Goal: Task Accomplishment & Management: Manage account settings

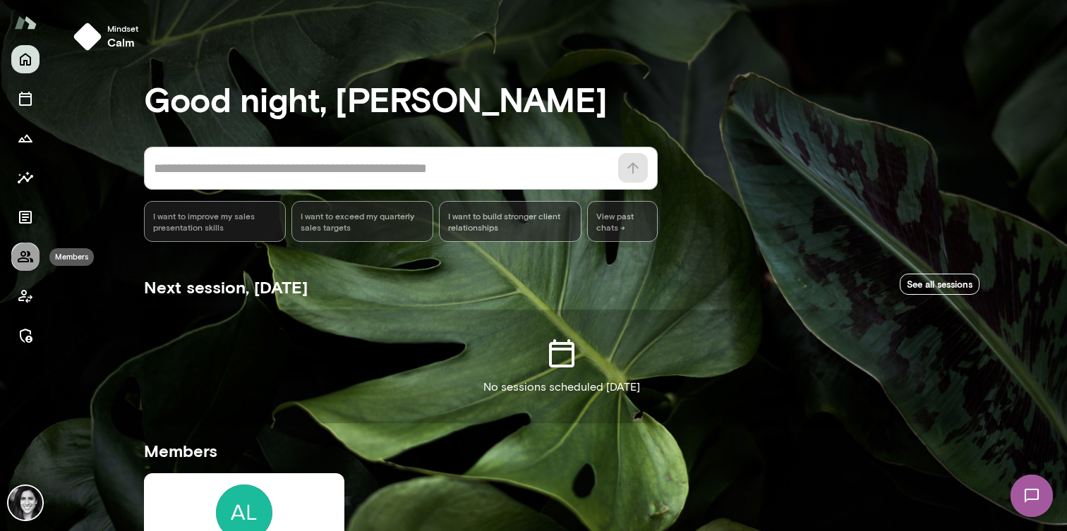
click at [26, 245] on button "Members" at bounding box center [25, 257] width 28 height 28
click at [25, 258] on icon "Members" at bounding box center [26, 256] width 16 height 11
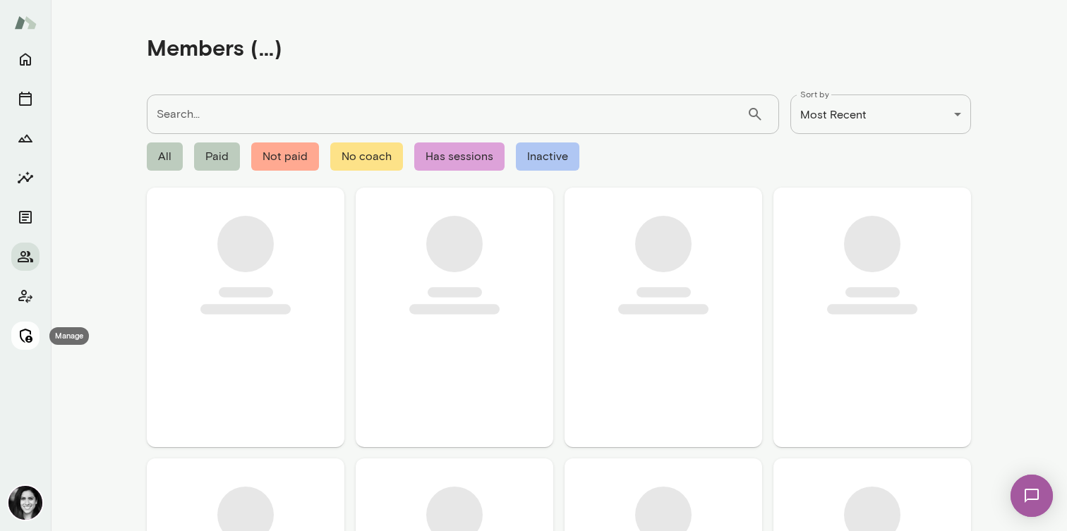
click at [31, 347] on button "Manage" at bounding box center [25, 336] width 28 height 28
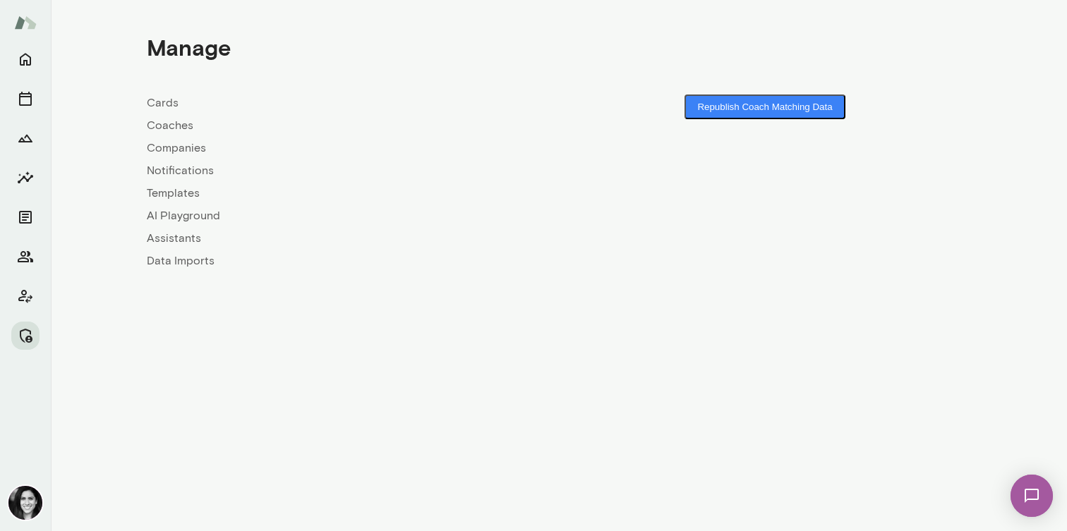
click at [170, 127] on link "Coaches" at bounding box center [353, 125] width 412 height 17
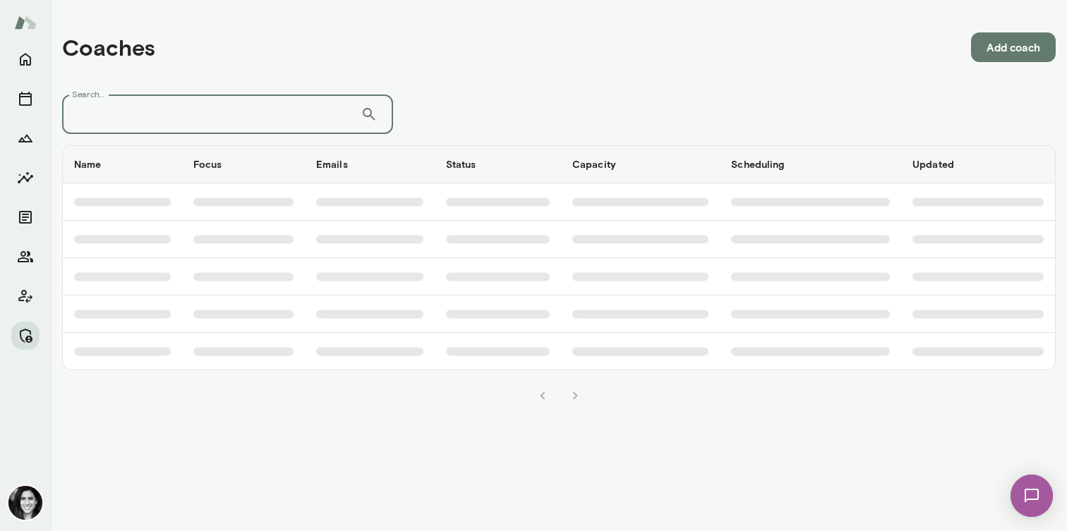
click at [170, 127] on input "Search..." at bounding box center [211, 115] width 298 height 40
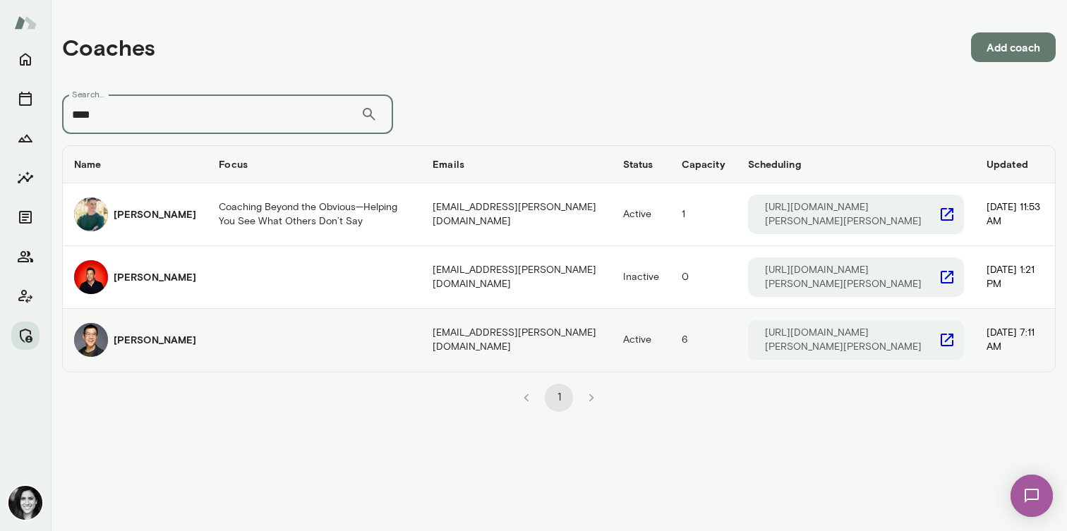
type input "****"
click at [113, 353] on div "[PERSON_NAME]" at bounding box center [135, 340] width 122 height 34
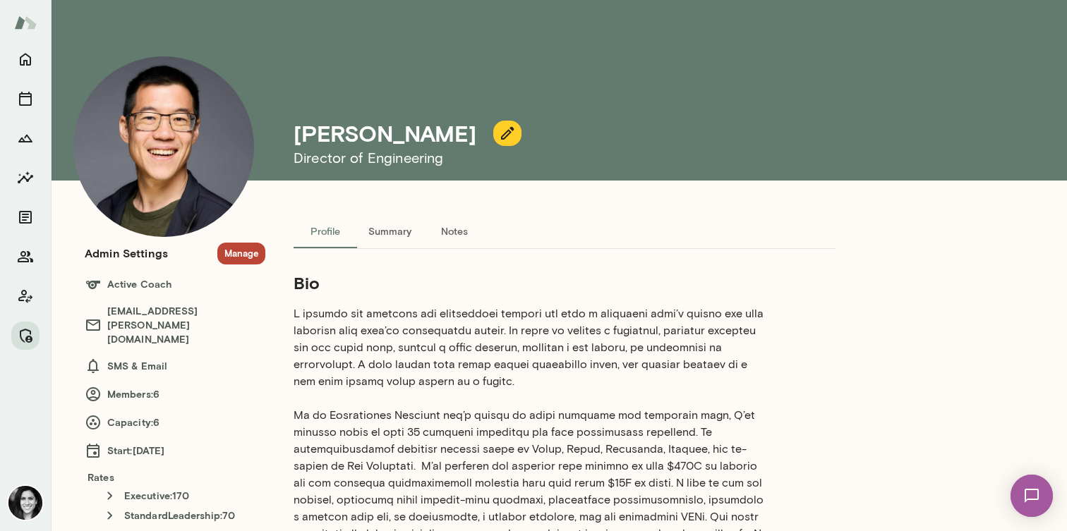
click at [241, 250] on button "Manage" at bounding box center [241, 254] width 48 height 22
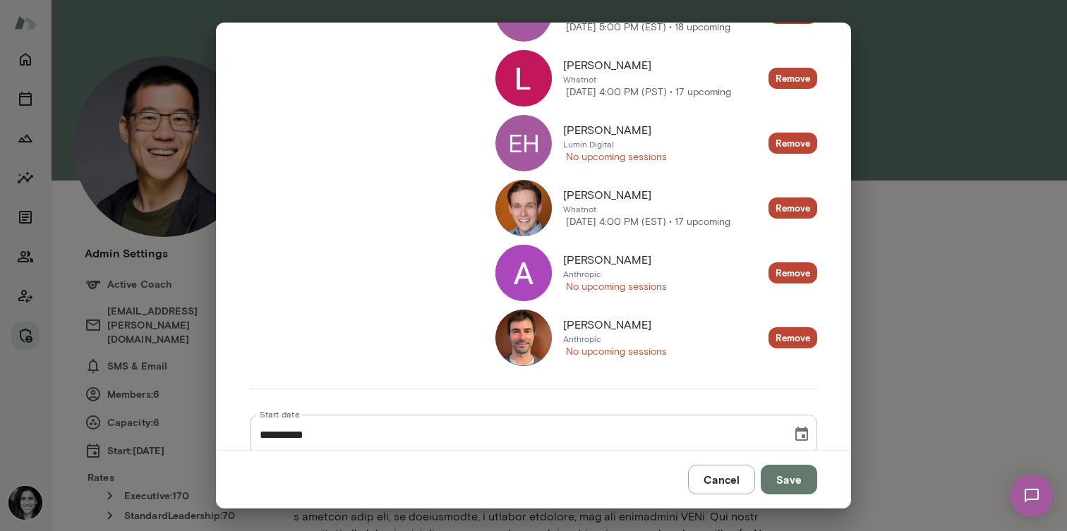
scroll to position [272, 0]
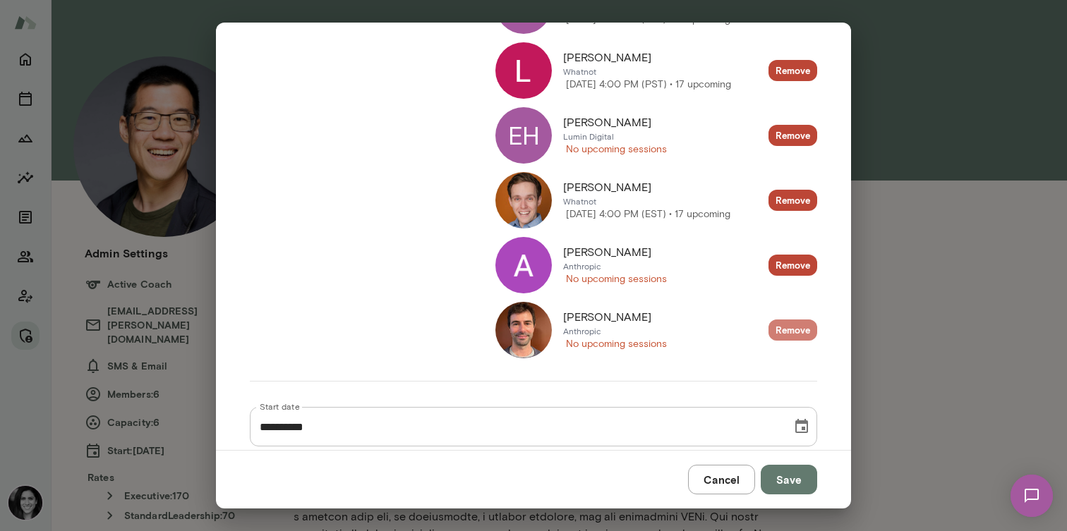
click at [787, 332] on button "Remove" at bounding box center [792, 331] width 49 height 22
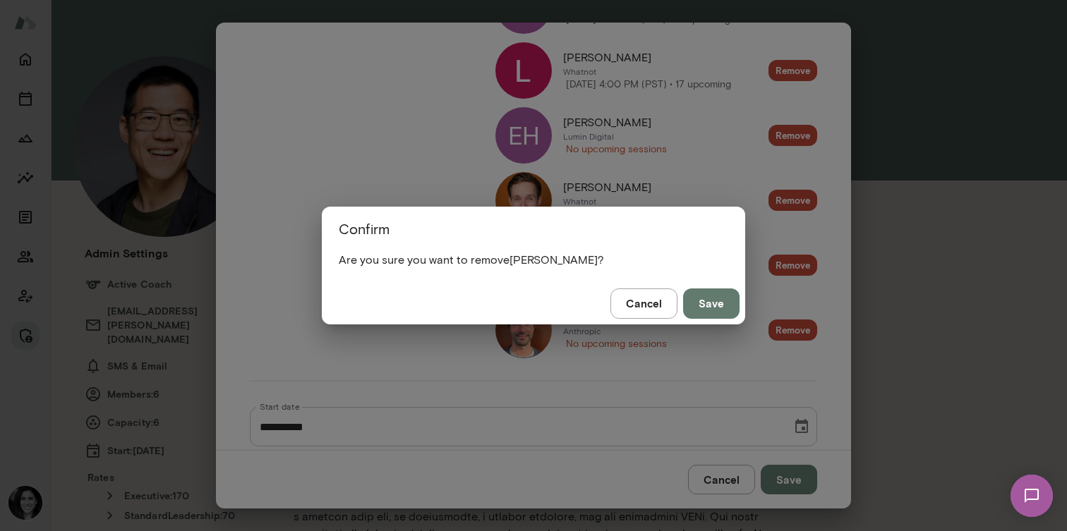
click at [661, 313] on button "Cancel" at bounding box center [643, 304] width 67 height 30
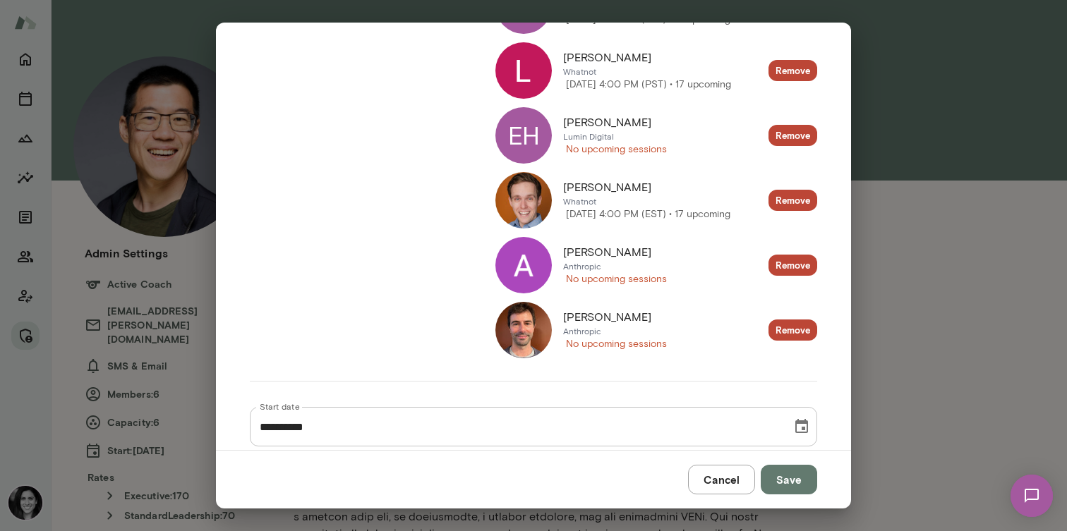
click at [761, 331] on div "[PERSON_NAME] Anthropic No upcoming sessions Remove" at bounding box center [656, 330] width 322 height 56
click at [799, 329] on button "Remove" at bounding box center [792, 331] width 49 height 22
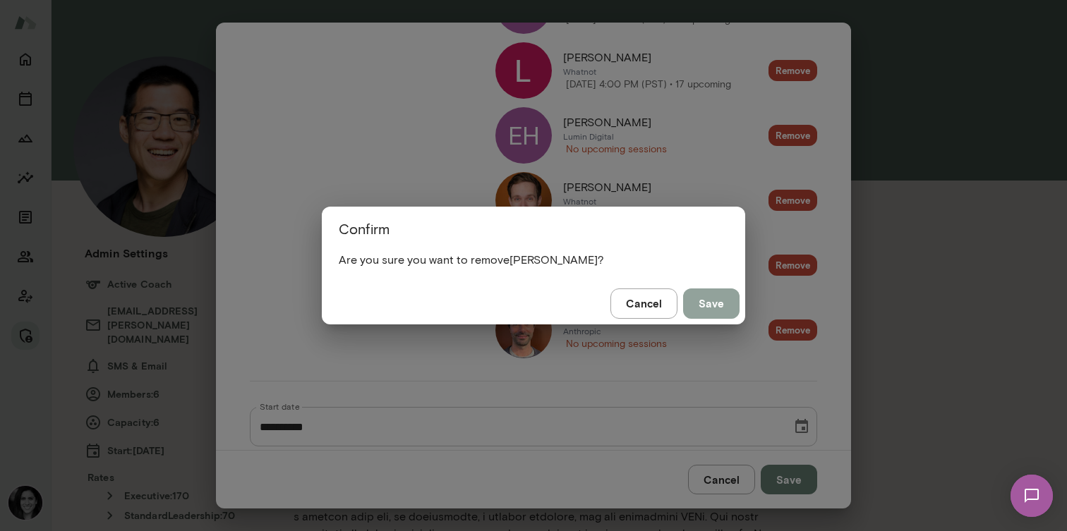
click at [736, 305] on button "Save" at bounding box center [711, 304] width 56 height 30
click at [706, 308] on button "Save" at bounding box center [711, 304] width 56 height 30
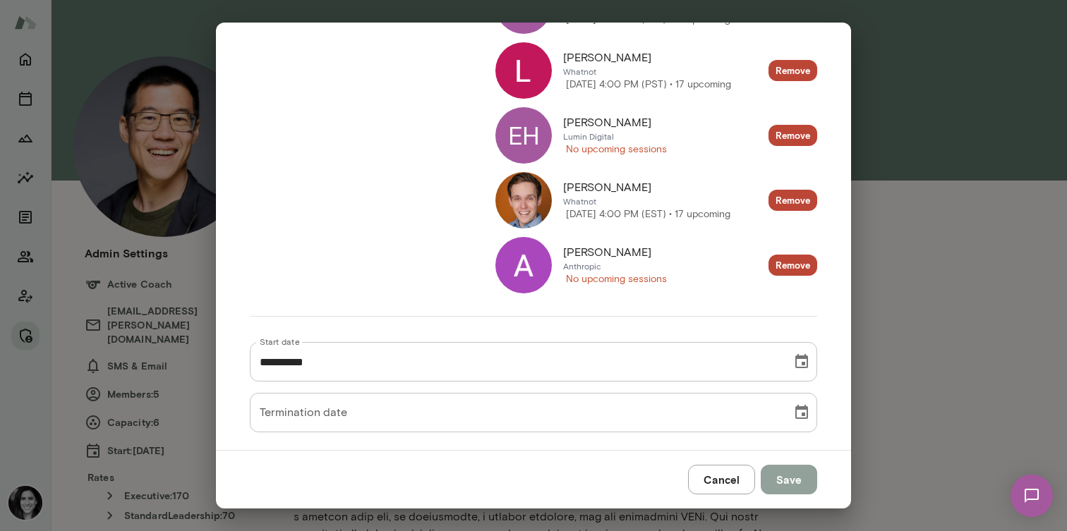
click at [796, 485] on button "Save" at bounding box center [789, 480] width 56 height 30
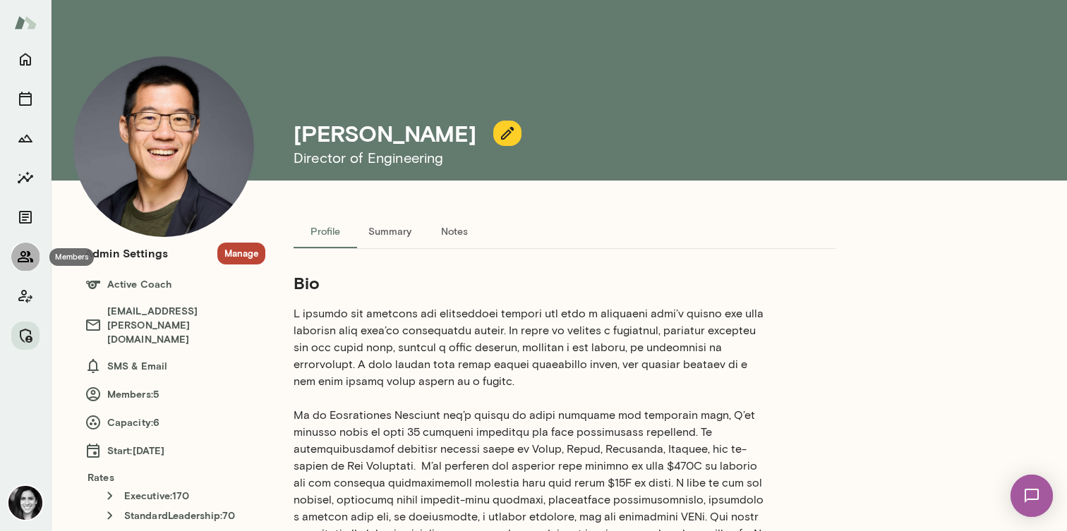
click at [20, 262] on icon "Members" at bounding box center [26, 256] width 16 height 11
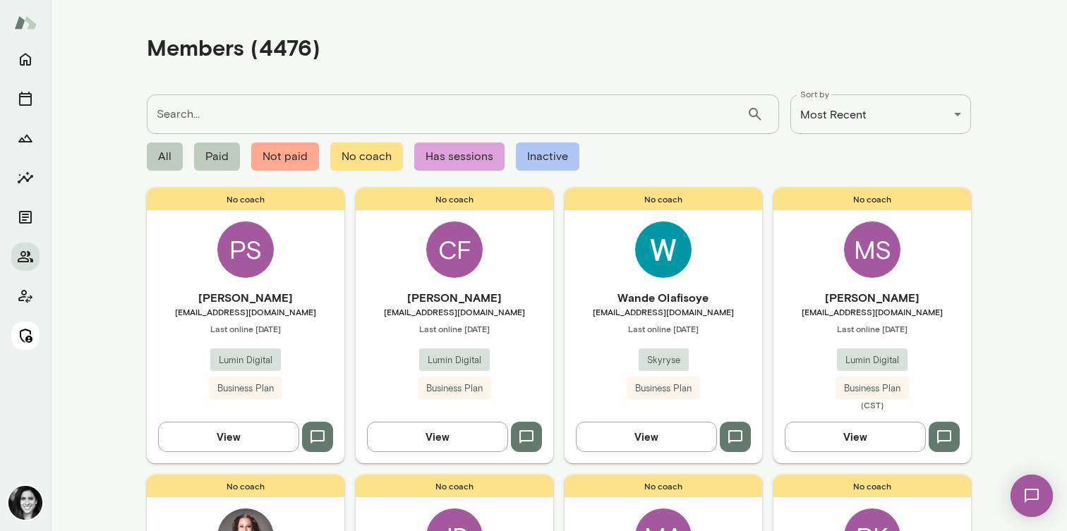
click at [27, 338] on icon "Manage" at bounding box center [26, 336] width 13 height 14
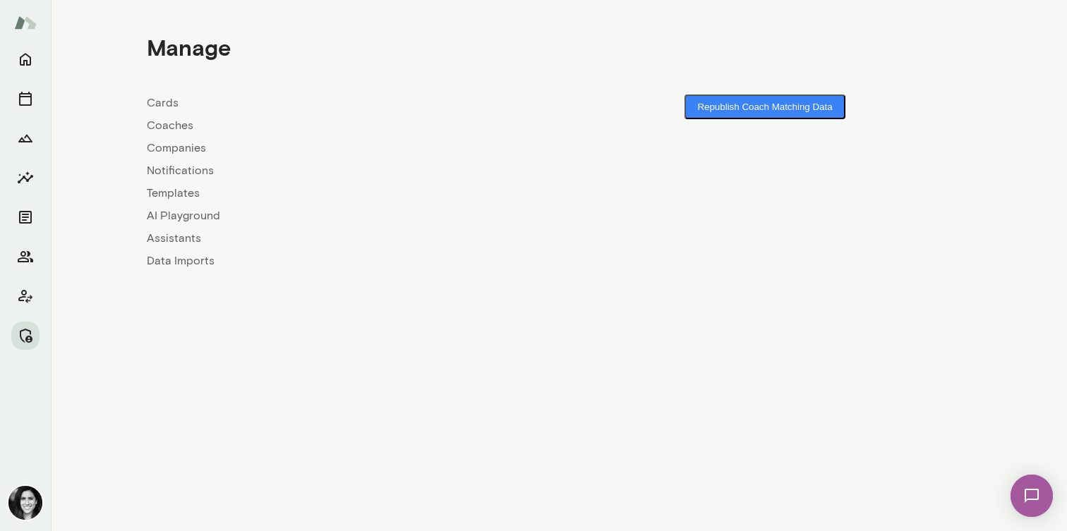
click at [171, 131] on link "Coaches" at bounding box center [353, 125] width 412 height 17
